Goal: Transaction & Acquisition: Book appointment/travel/reservation

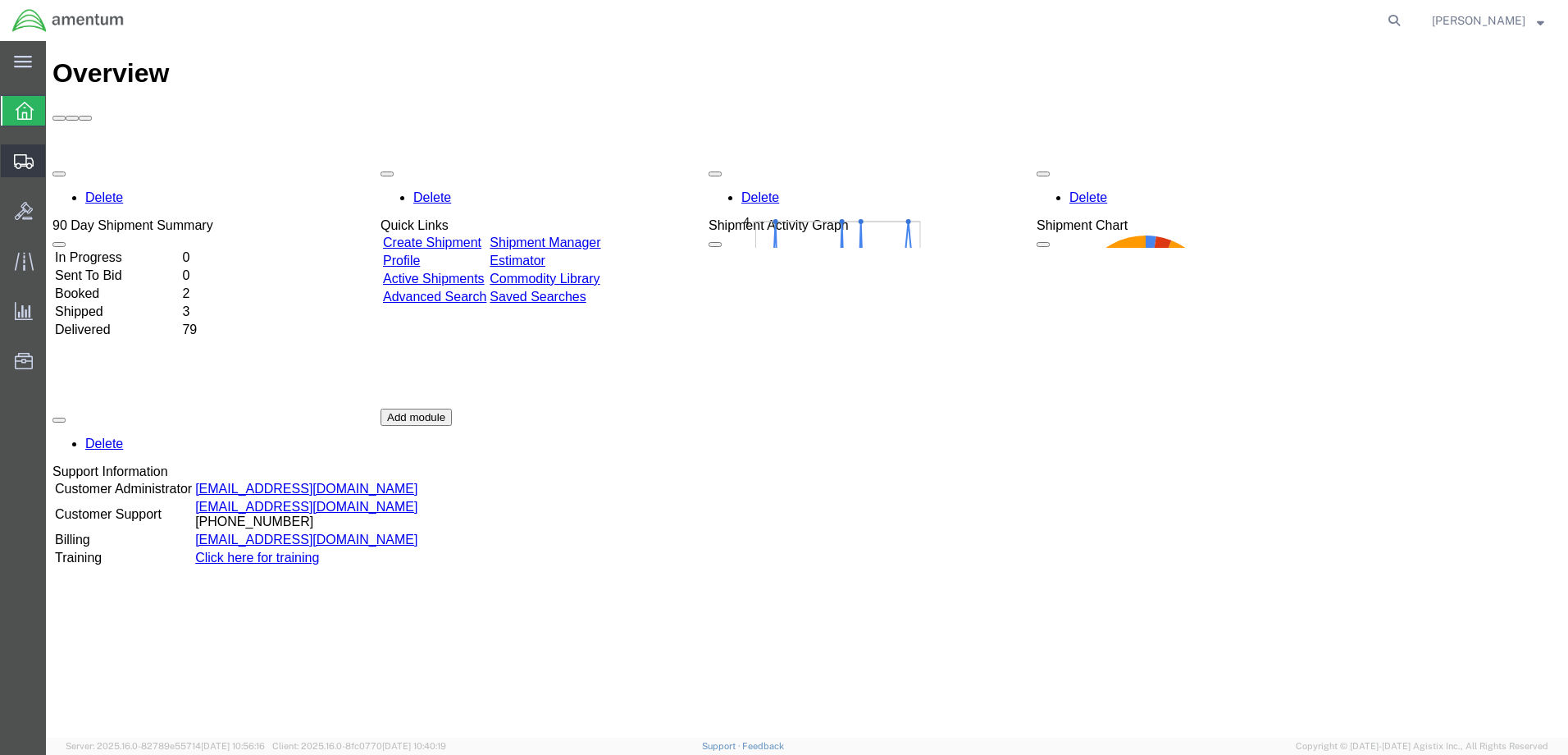
click at [0, 0] on span "Shipment Manager" at bounding box center [0, 0] width 0 height 0
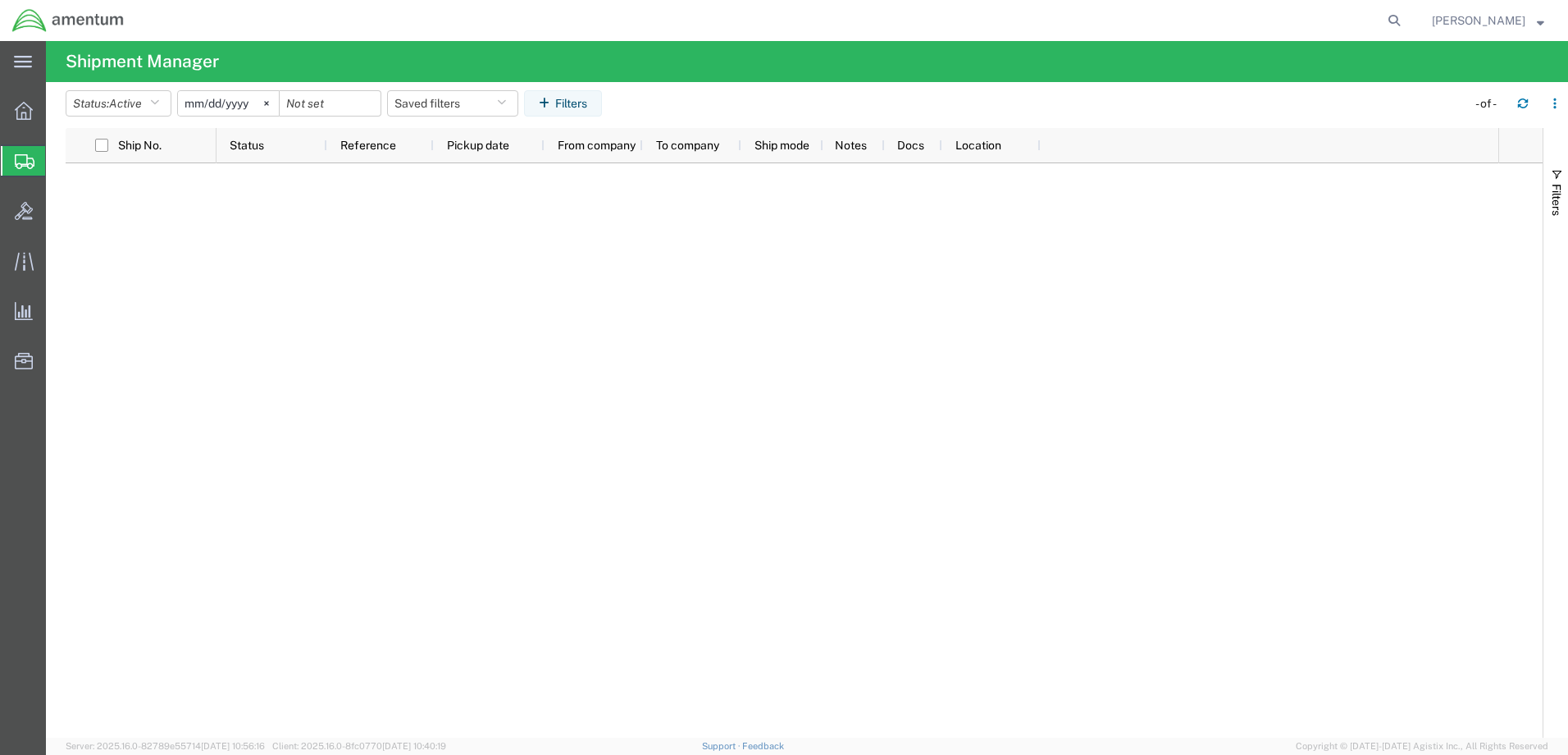
click at [0, 0] on span "Shipment Manager" at bounding box center [0, 0] width 0 height 0
click at [0, 0] on span "Create Shipment" at bounding box center [0, 0] width 0 height 0
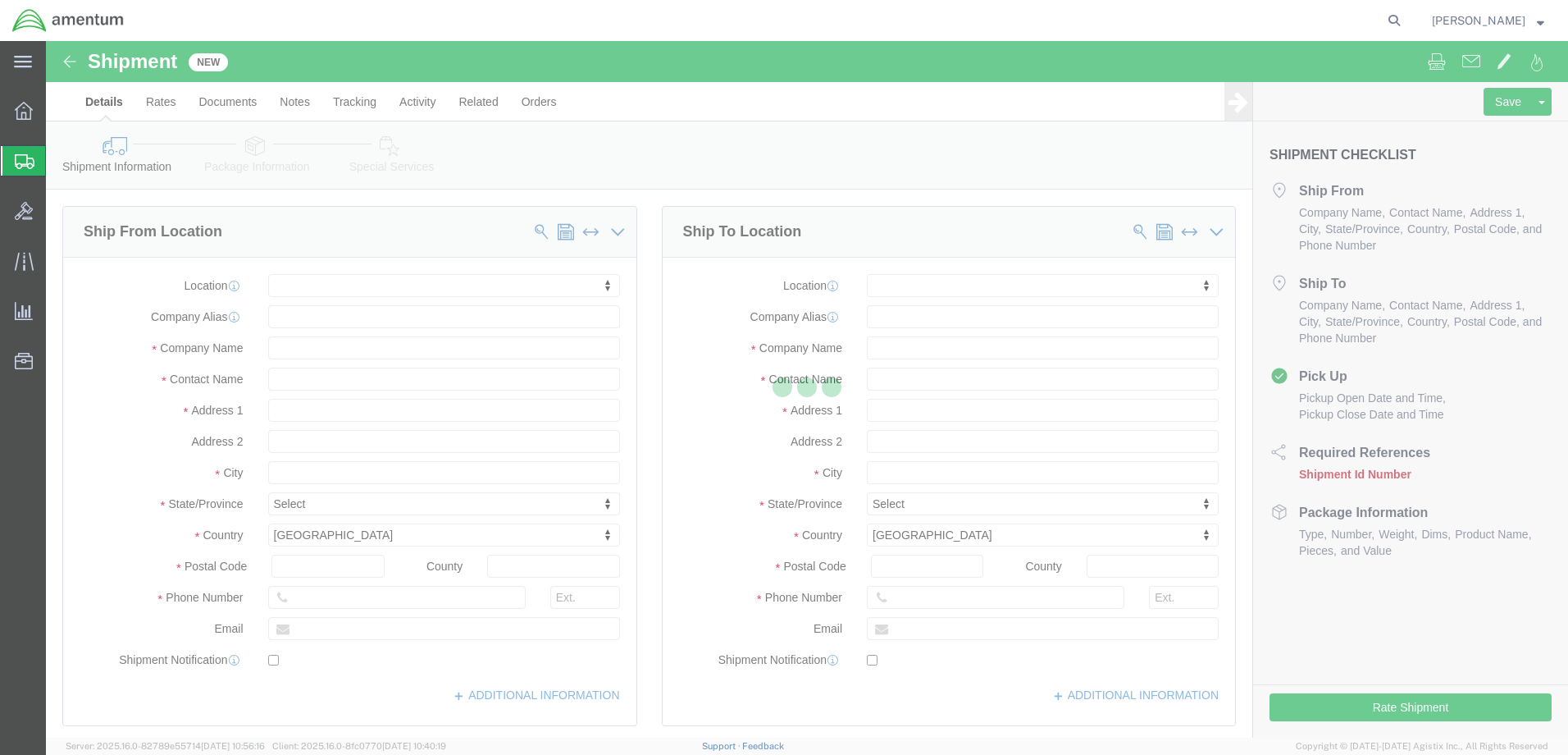
select select
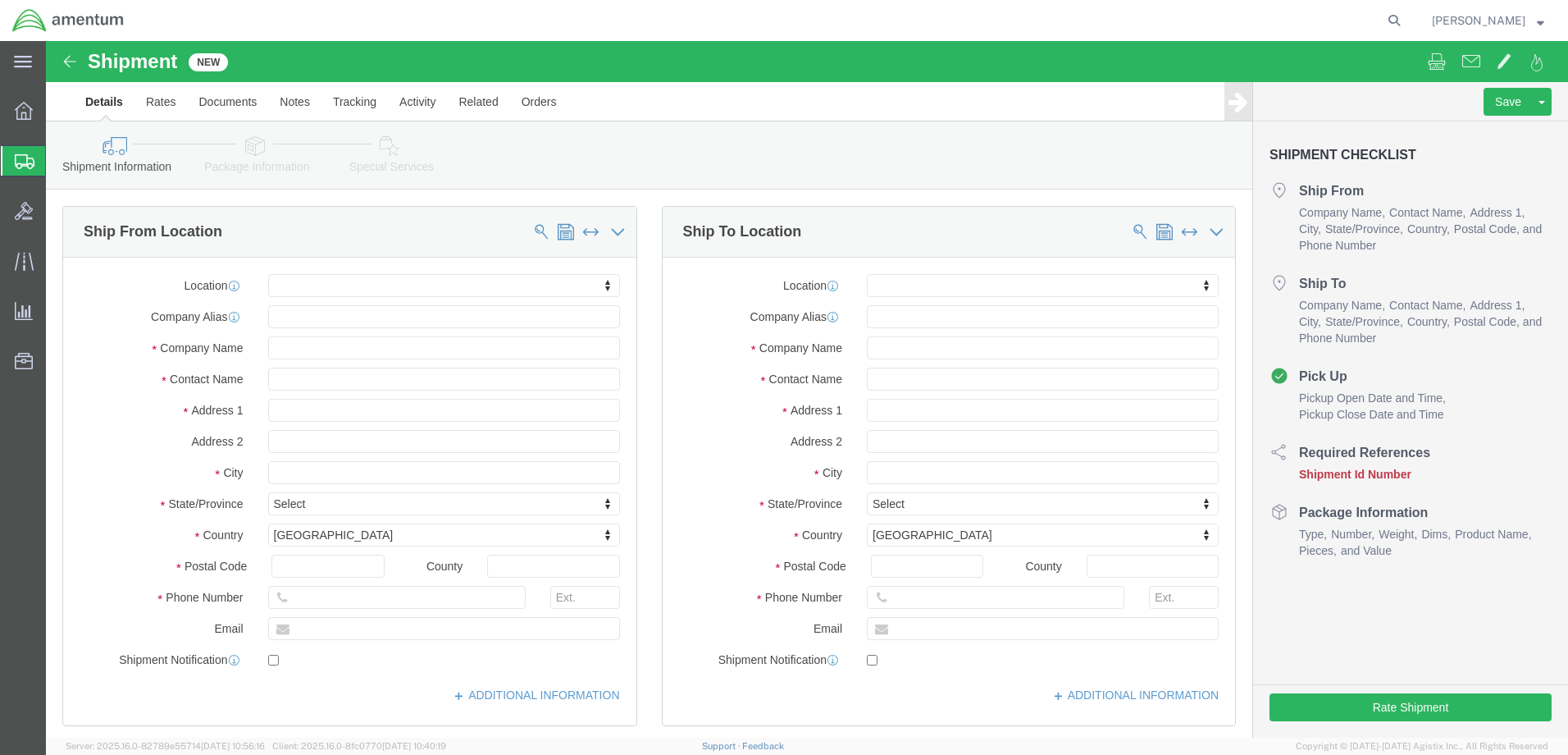
click at [0, 0] on span "Shipment Manager" at bounding box center [0, 0] width 0 height 0
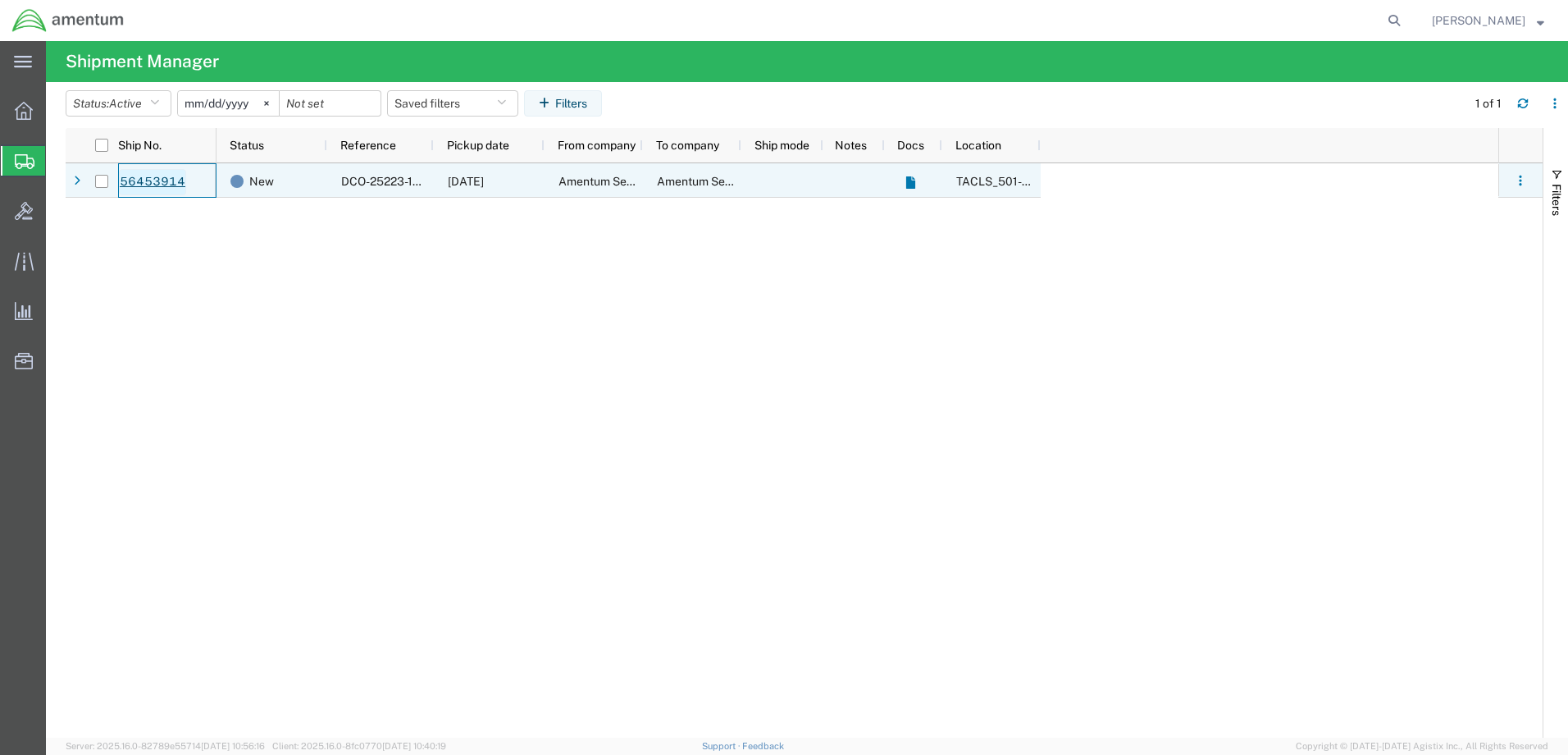
click at [145, 180] on link "56453914" at bounding box center [153, 182] width 67 height 26
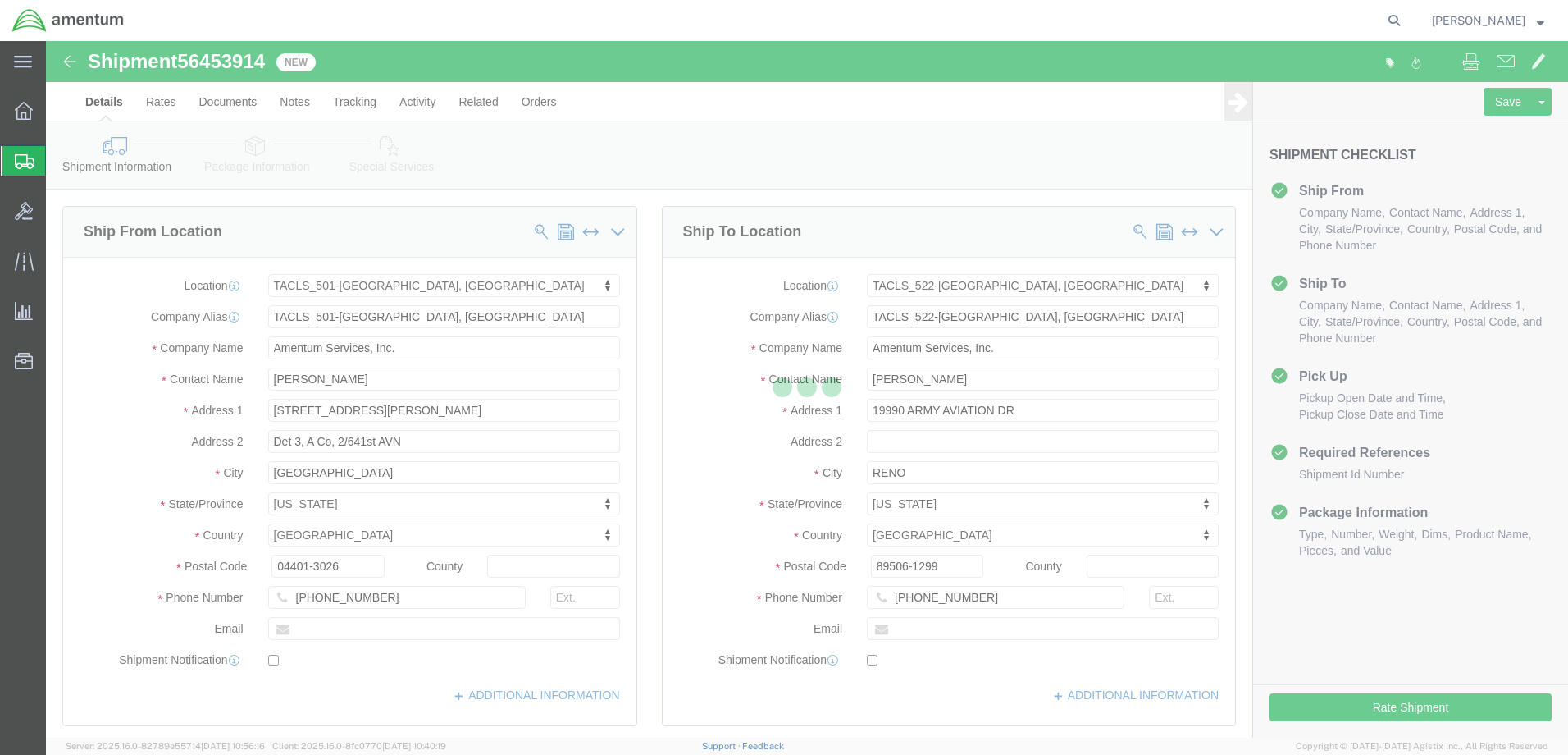
select select "42685"
select select "42690"
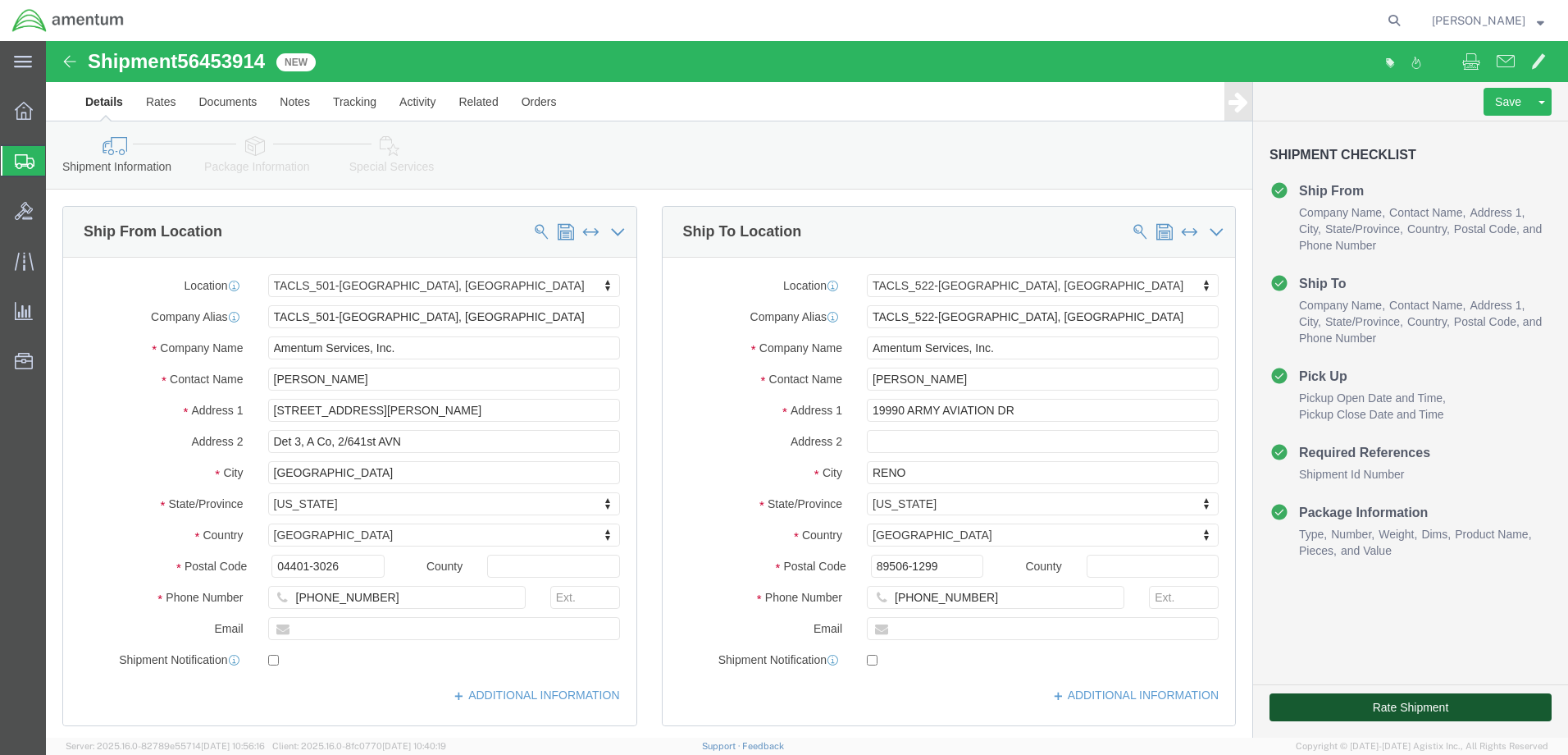
click button "Rate Shipment"
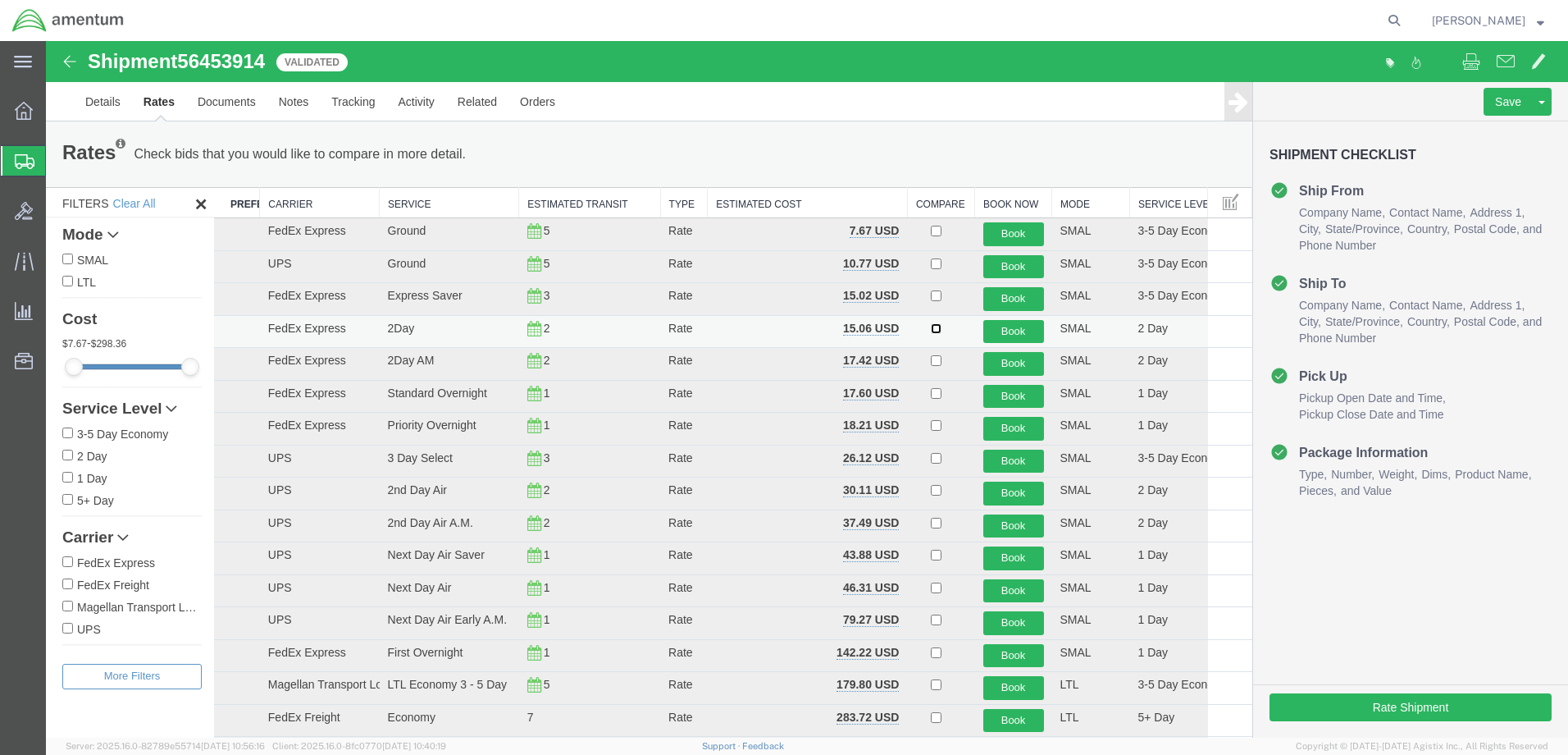
click at [931, 328] on input "checkbox" at bounding box center [935, 328] width 11 height 11
checkbox input "true"
click at [999, 329] on button "Book" at bounding box center [1013, 332] width 61 height 24
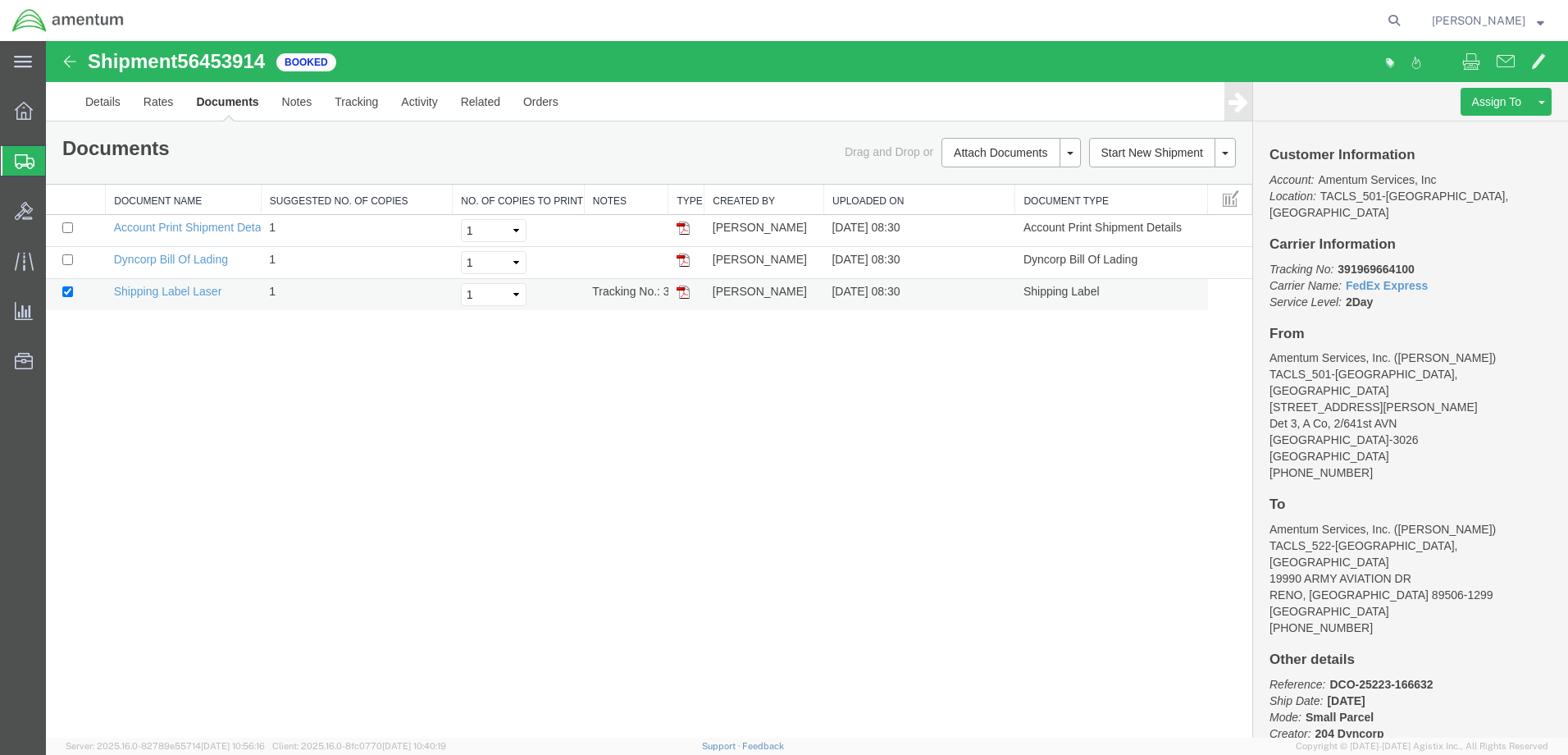
click at [686, 291] on img at bounding box center [684, 292] width 13 height 13
click at [0, 0] on span "Shipment Manager" at bounding box center [0, 0] width 0 height 0
